Goal: Find specific page/section: Find specific page/section

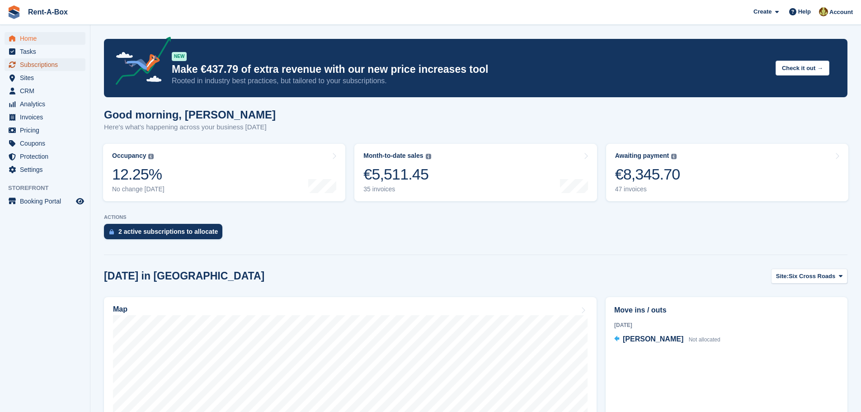
click at [39, 59] on span "Subscriptions" at bounding box center [47, 64] width 54 height 13
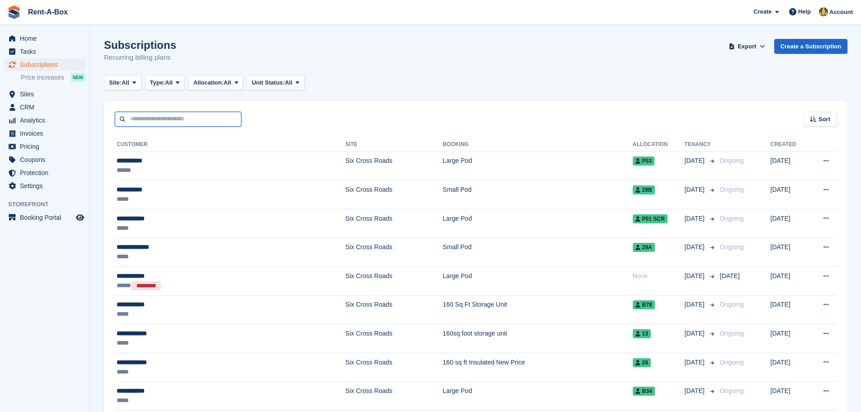
click at [154, 114] on input "text" at bounding box center [178, 119] width 127 height 15
click at [33, 133] on span "Invoices" at bounding box center [47, 133] width 54 height 13
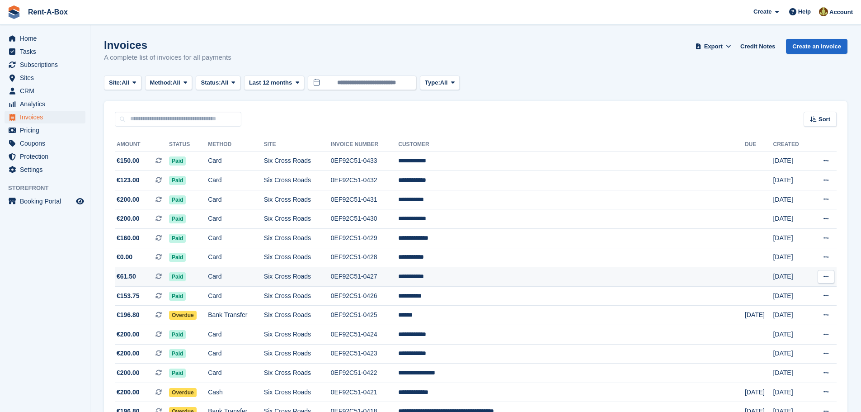
click at [496, 276] on td "**********" at bounding box center [571, 276] width 347 height 19
click at [25, 37] on span "Home" at bounding box center [47, 38] width 54 height 13
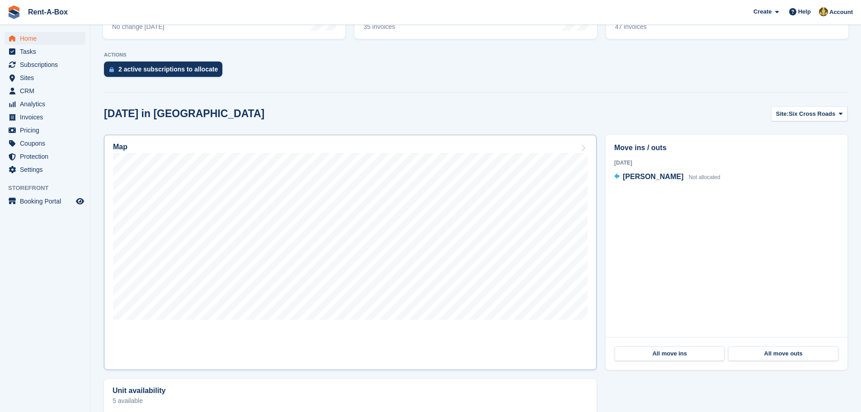
scroll to position [181, 0]
